Goal: Task Accomplishment & Management: Complete application form

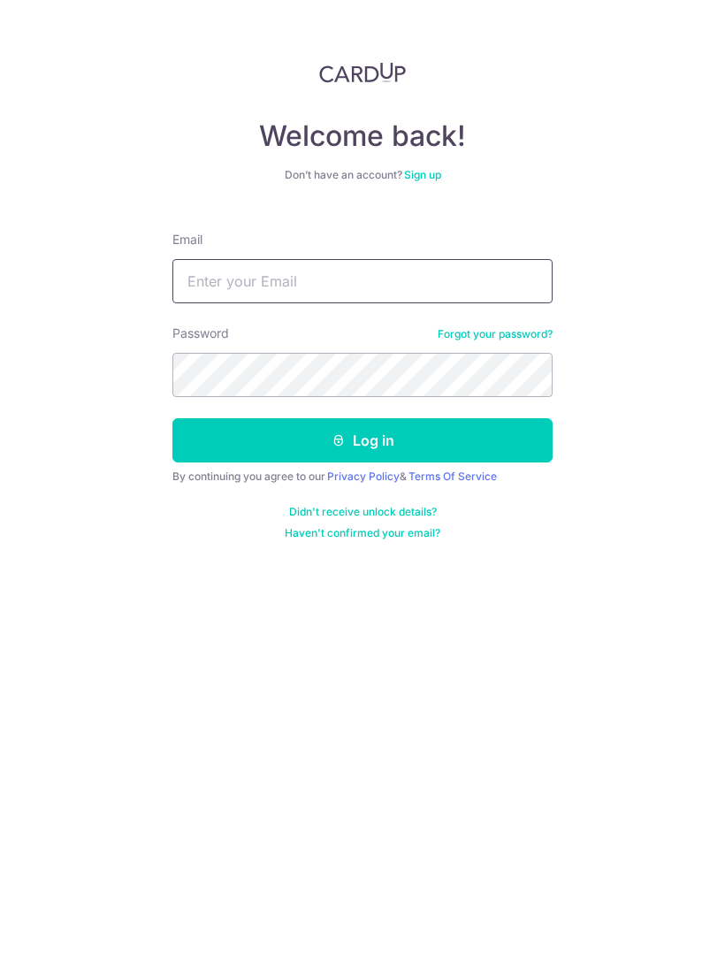
click at [205, 284] on input "Email" at bounding box center [362, 281] width 380 height 44
type input "[EMAIL_ADDRESS][DOMAIN_NAME]"
click at [458, 449] on button "Log in" at bounding box center [362, 440] width 380 height 44
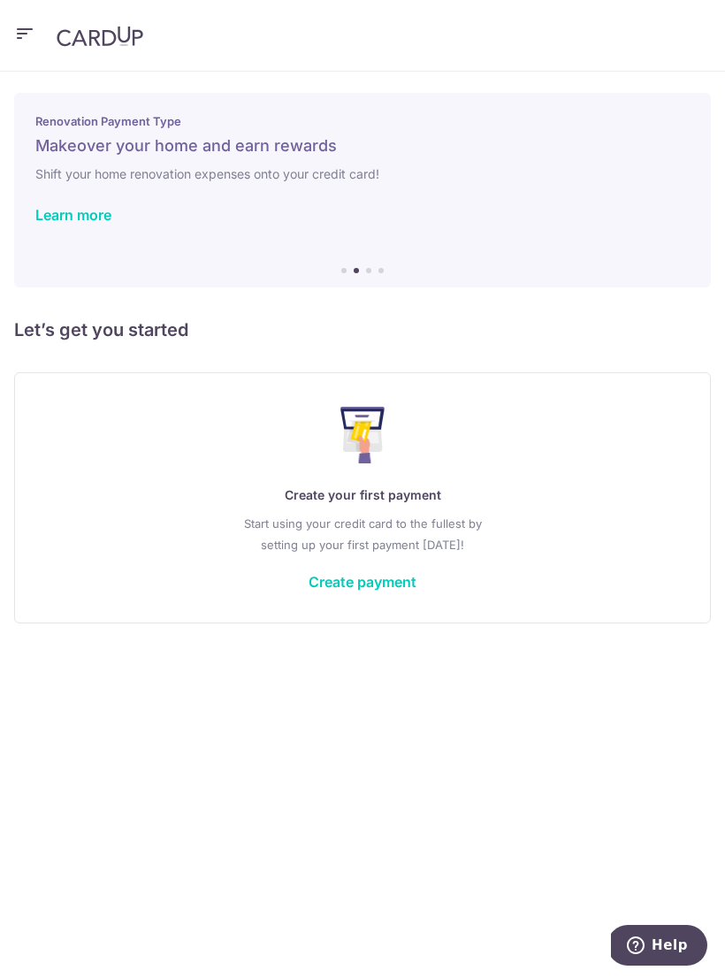
click at [355, 590] on link "Create payment" at bounding box center [363, 582] width 108 height 18
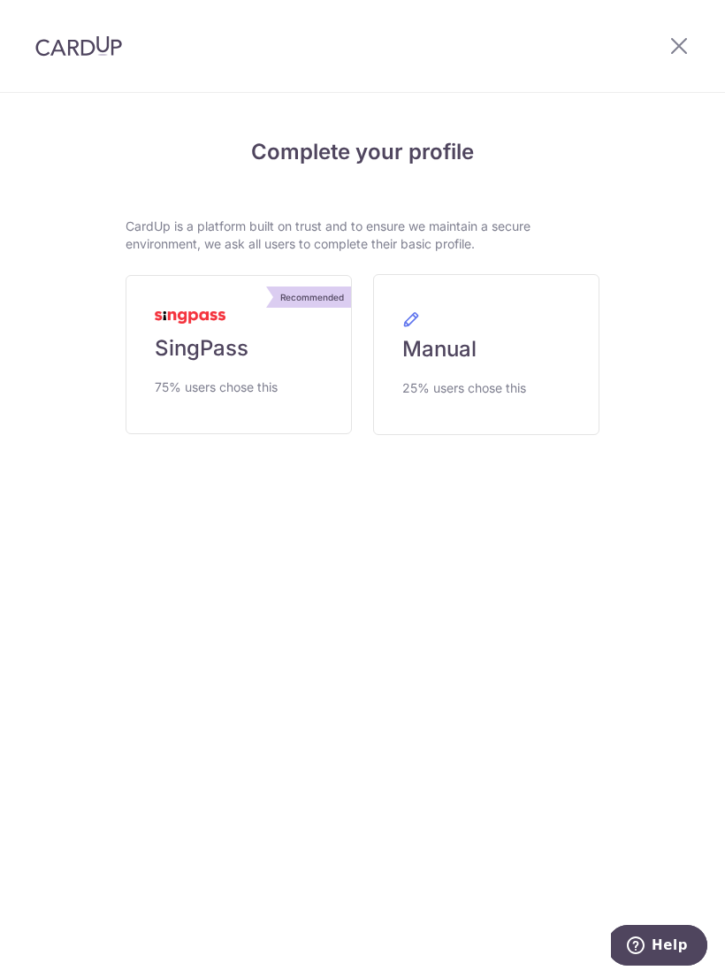
click at [199, 351] on span "SingPass" at bounding box center [202, 348] width 94 height 28
